Goal: Download file/media

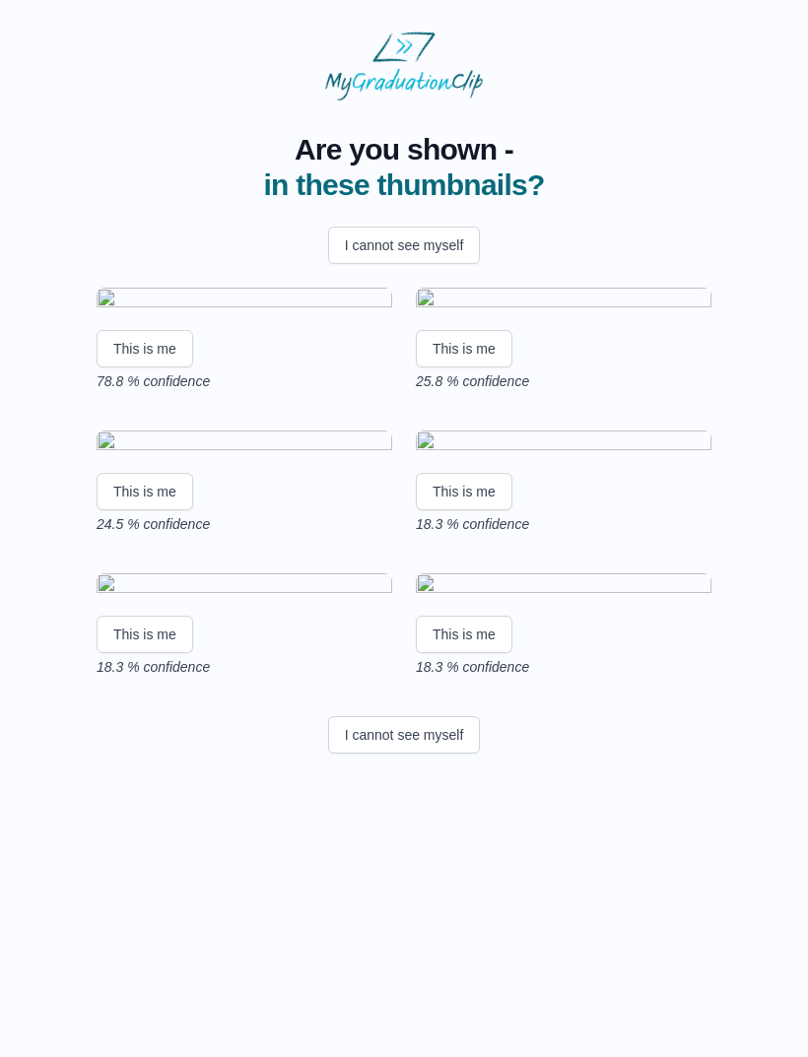
click at [165, 368] on button "This is me" at bounding box center [145, 348] width 97 height 37
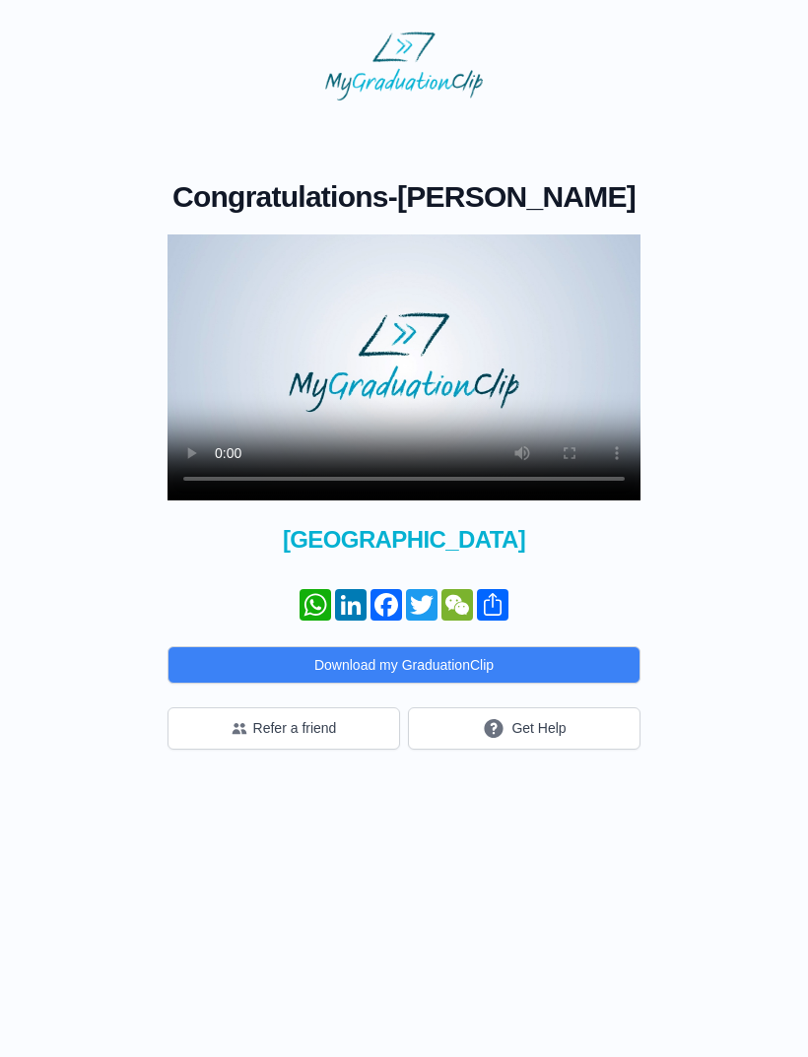
click at [401, 374] on video at bounding box center [403, 367] width 473 height 266
click at [420, 487] on video at bounding box center [403, 367] width 473 height 266
click at [173, 256] on video at bounding box center [403, 367] width 473 height 266
click at [585, 664] on button "Download my GraduationClip" at bounding box center [403, 664] width 473 height 37
